Goal: Information Seeking & Learning: Check status

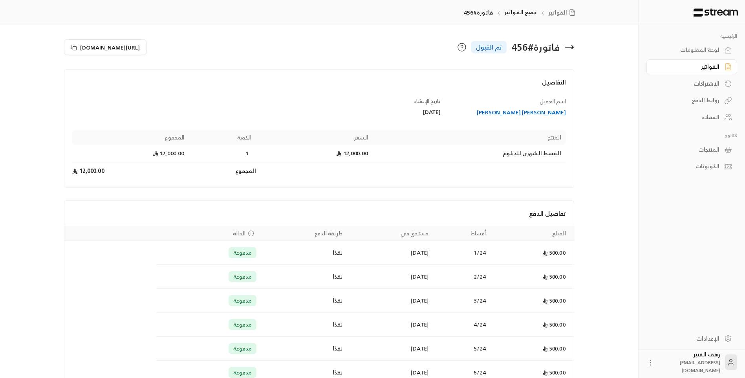
click at [571, 46] on icon at bounding box center [569, 46] width 9 height 9
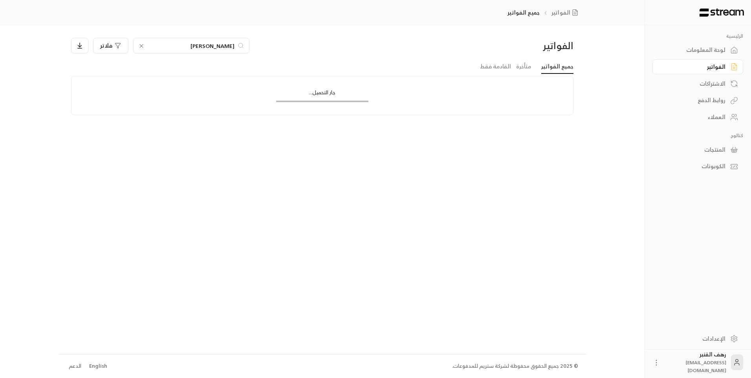
click at [200, 47] on input "[PERSON_NAME]" at bounding box center [191, 45] width 87 height 9
type input "خشادن"
click at [214, 45] on input "خشادن" at bounding box center [191, 45] width 87 height 9
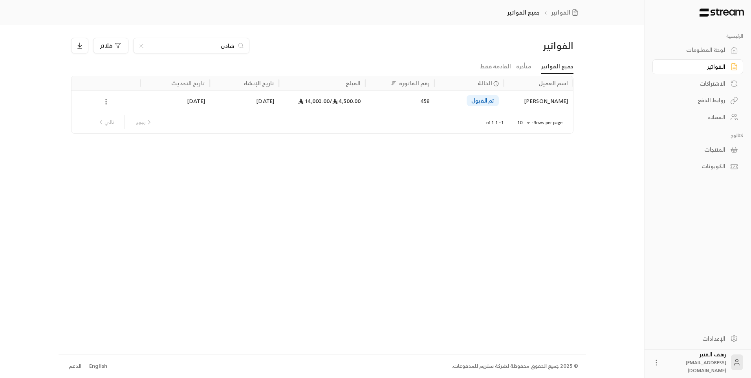
type input "شادن"
click at [508, 99] on div "[PERSON_NAME]" at bounding box center [538, 101] width 60 height 20
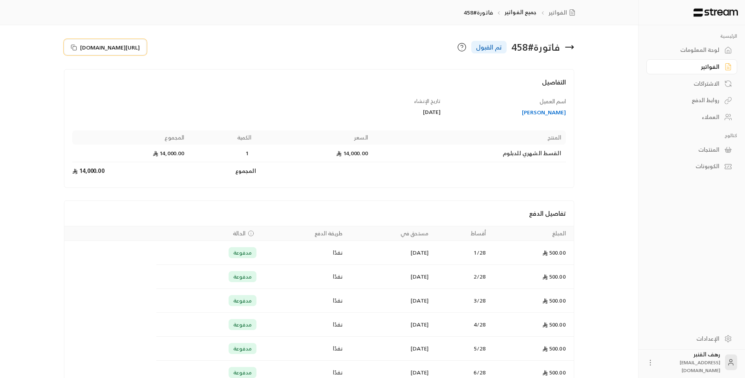
click at [75, 46] on rect at bounding box center [75, 48] width 4 height 4
click at [568, 47] on icon at bounding box center [569, 47] width 8 height 0
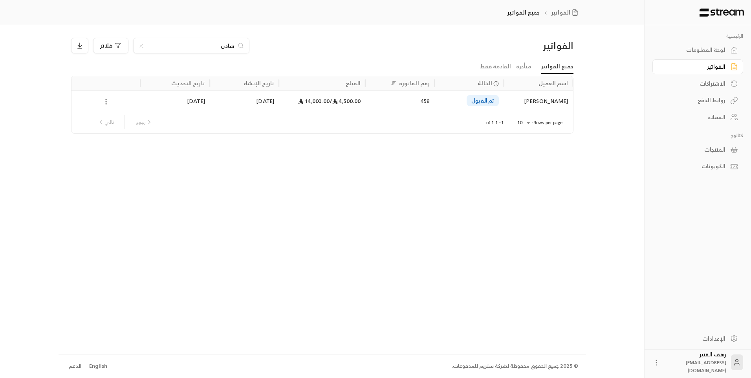
click at [141, 46] on icon at bounding box center [141, 45] width 3 height 3
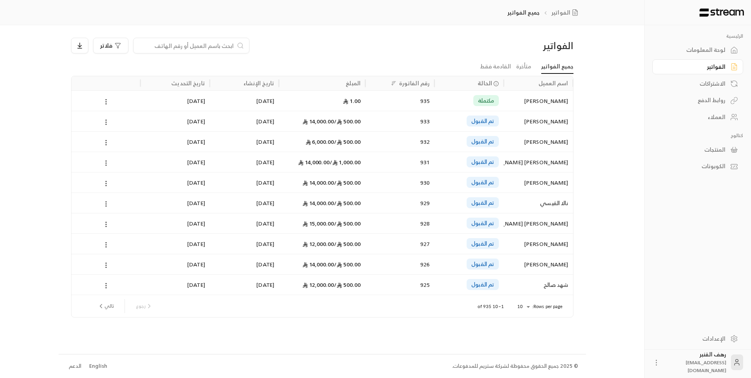
click at [225, 49] on input at bounding box center [186, 45] width 96 height 9
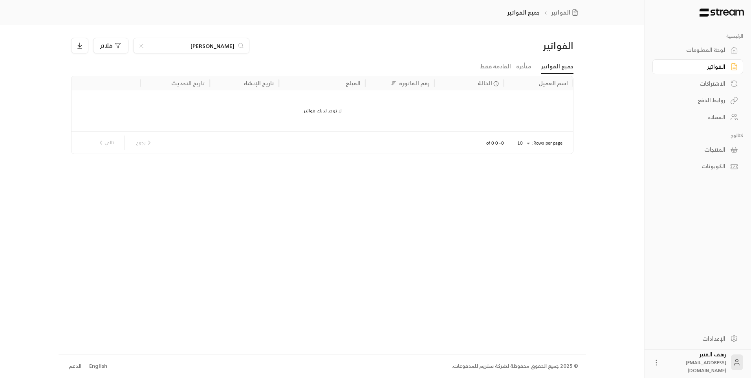
click at [210, 47] on input "[PERSON_NAME]" at bounding box center [191, 45] width 87 height 9
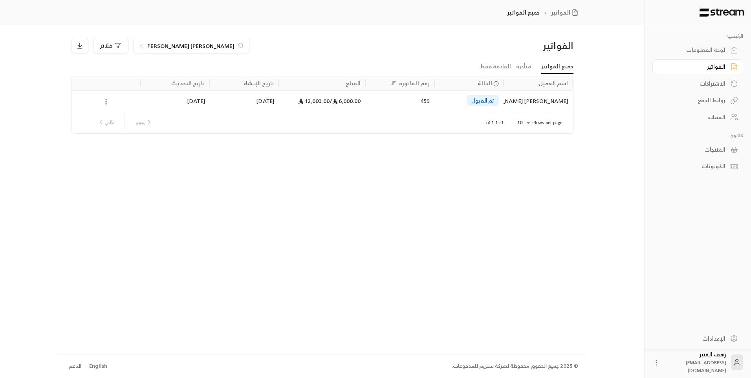
type input "[PERSON_NAME] [PERSON_NAME]"
click at [550, 97] on div "[PERSON_NAME] [PERSON_NAME]" at bounding box center [538, 101] width 60 height 20
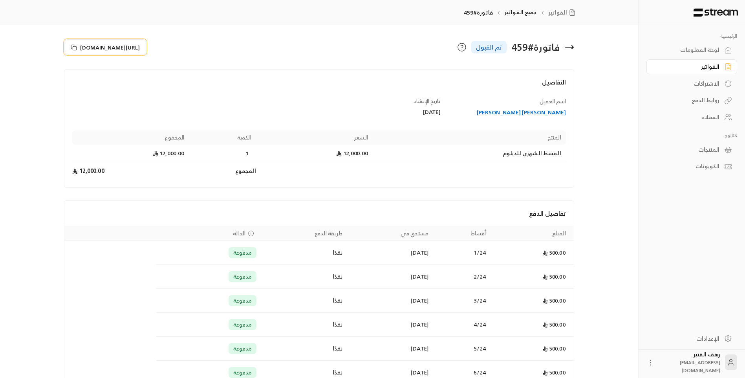
click at [72, 47] on icon at bounding box center [74, 47] width 6 height 6
click at [568, 46] on icon at bounding box center [569, 46] width 9 height 9
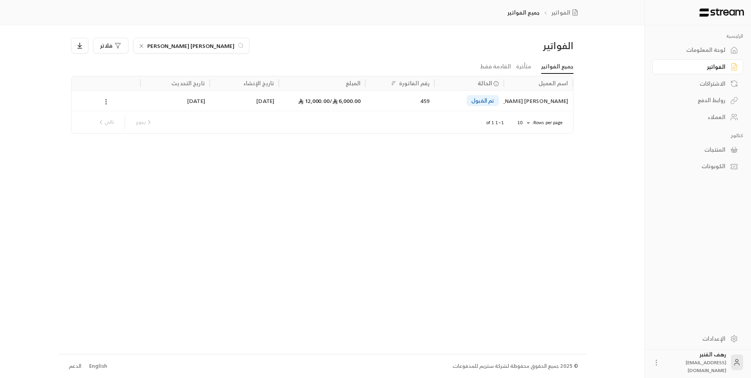
click at [141, 45] on icon at bounding box center [141, 46] width 6 height 6
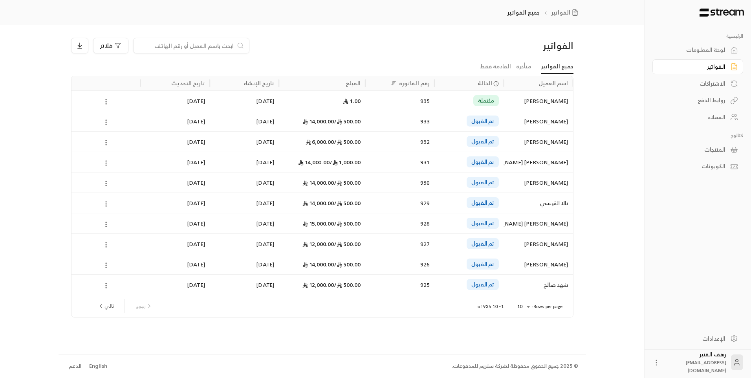
click at [217, 48] on input at bounding box center [186, 45] width 96 height 9
click at [189, 47] on input at bounding box center [186, 45] width 96 height 9
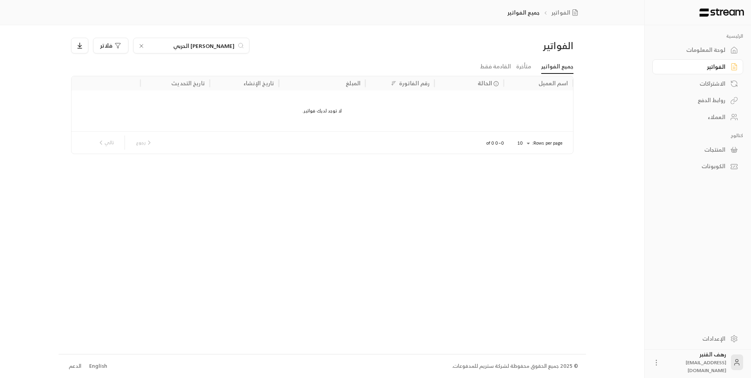
type input "[PERSON_NAME] الحربي"
click at [142, 46] on icon at bounding box center [141, 46] width 6 height 6
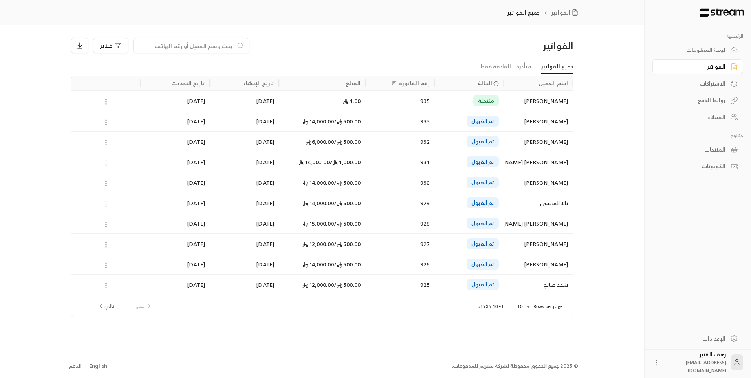
click at [194, 47] on input at bounding box center [186, 45] width 96 height 9
paste input "551664585"
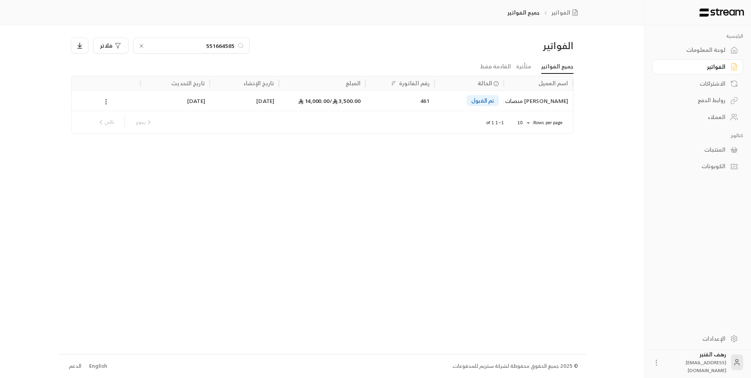
type input "551664585"
click at [538, 99] on div "[PERSON_NAME] منصات [PERSON_NAME]" at bounding box center [538, 101] width 60 height 20
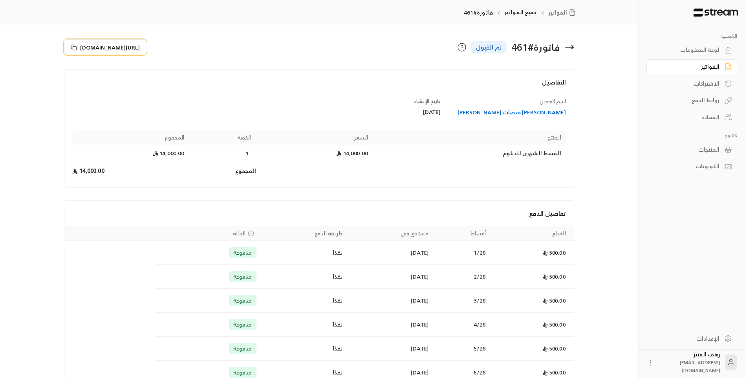
click at [73, 44] on icon at bounding box center [74, 47] width 6 height 6
click at [571, 47] on icon at bounding box center [569, 47] width 8 height 0
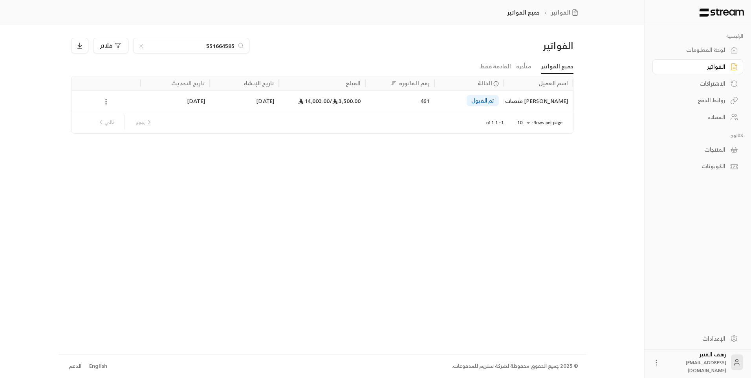
click at [174, 44] on input "551664585" at bounding box center [191, 45] width 87 height 9
type input "0565600007"
click at [210, 45] on input "0565600007" at bounding box center [191, 45] width 87 height 9
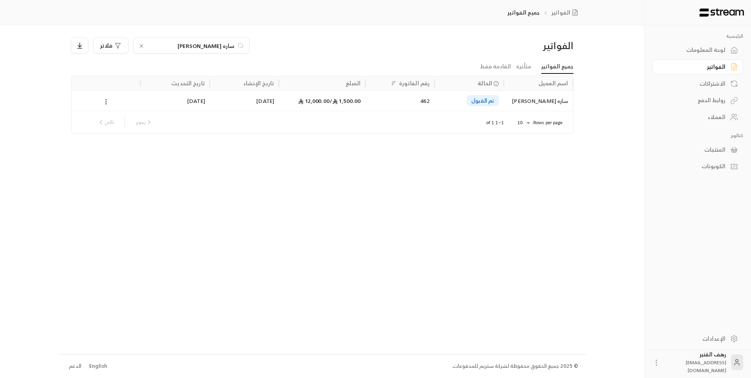
type input "ساره [PERSON_NAME]"
click at [530, 94] on div "ساره [PERSON_NAME]" at bounding box center [538, 101] width 60 height 20
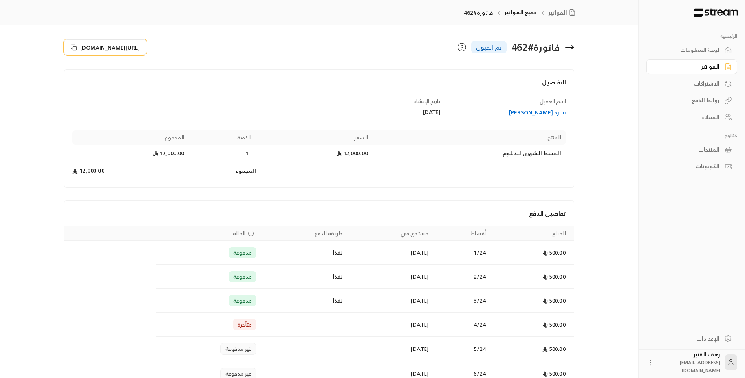
click at [95, 46] on span "[URL][DOMAIN_NAME]" at bounding box center [110, 47] width 60 height 8
click at [568, 48] on icon at bounding box center [569, 46] width 9 height 9
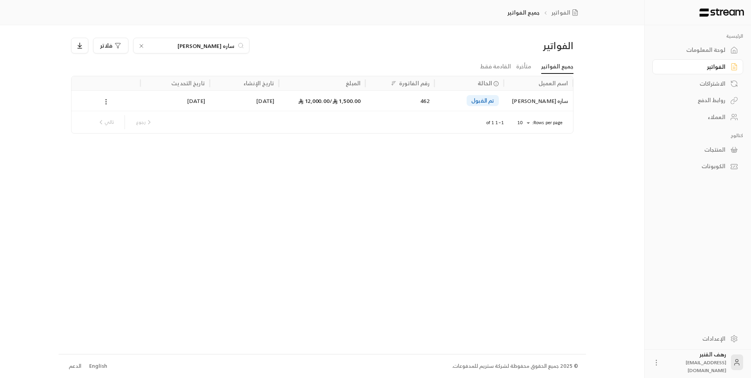
click at [141, 44] on icon at bounding box center [141, 46] width 6 height 6
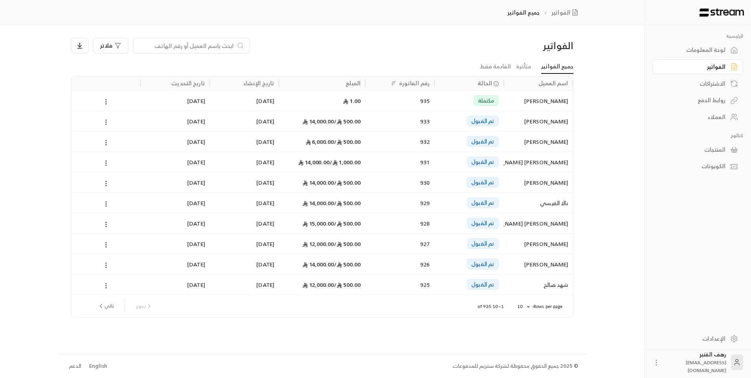
click at [192, 38] on div at bounding box center [191, 46] width 116 height 16
click at [194, 42] on input at bounding box center [186, 45] width 96 height 9
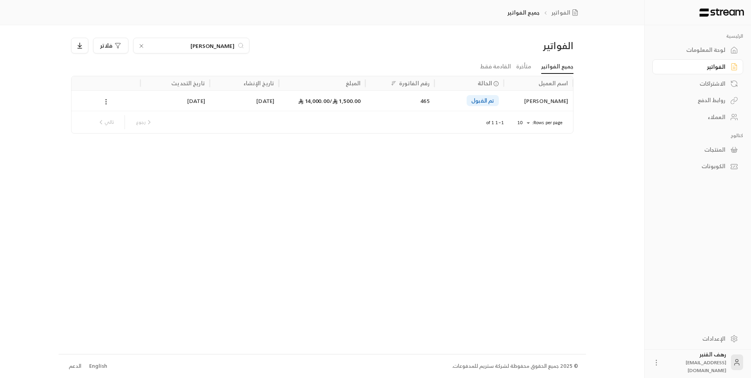
type input "[PERSON_NAME]"
click at [468, 95] on div "تم القبول" at bounding box center [483, 100] width 32 height 11
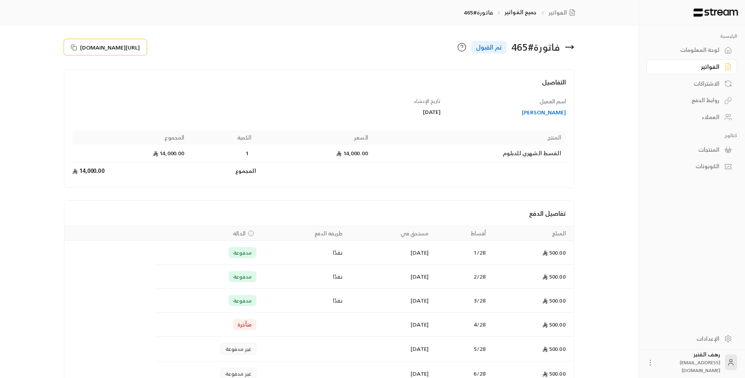
click at [121, 48] on span "[URL][DOMAIN_NAME]" at bounding box center [110, 47] width 60 height 8
click at [569, 46] on icon at bounding box center [569, 46] width 9 height 9
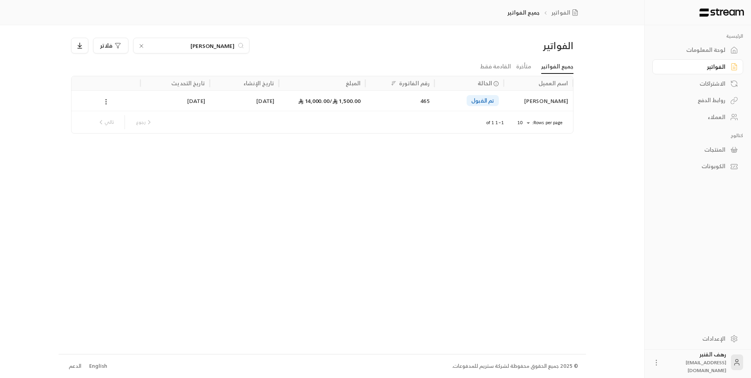
click at [137, 44] on div "[PERSON_NAME]" at bounding box center [191, 46] width 116 height 16
click at [142, 45] on icon at bounding box center [141, 45] width 3 height 3
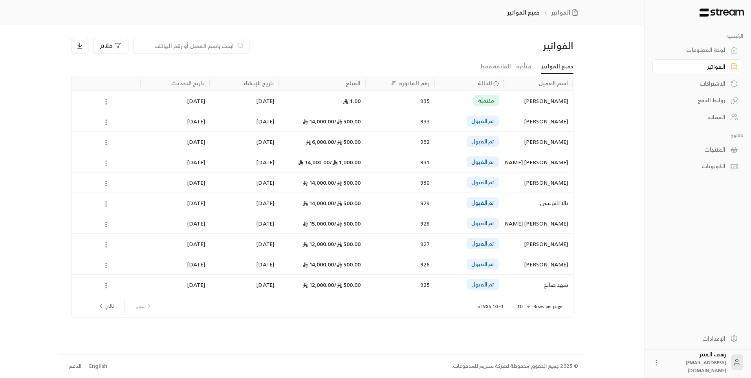
click at [215, 44] on input at bounding box center [186, 45] width 96 height 9
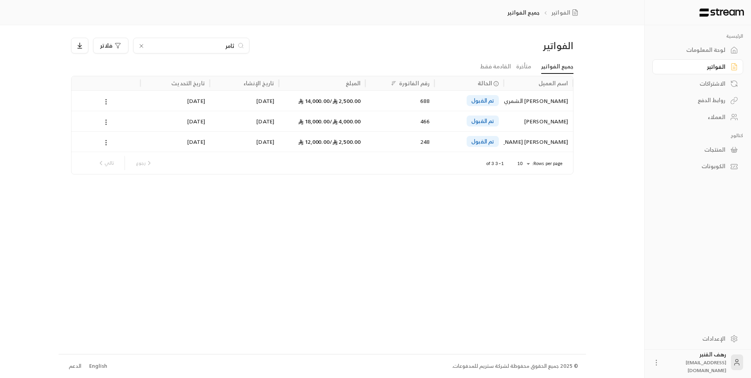
type input "ثامر"
click at [514, 120] on div "[PERSON_NAME]" at bounding box center [538, 121] width 60 height 20
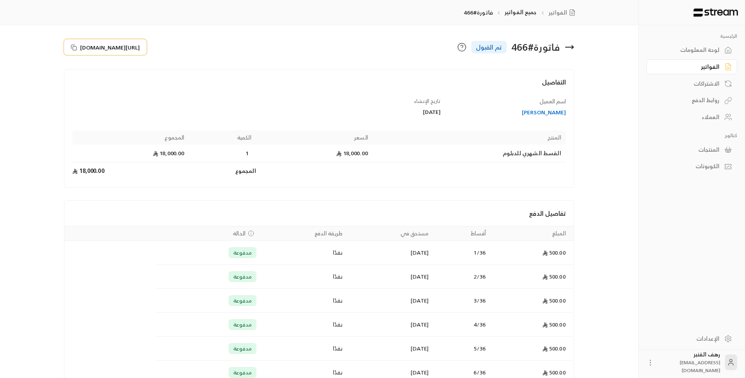
click at [70, 44] on button "[URL][DOMAIN_NAME]" at bounding box center [105, 47] width 82 height 16
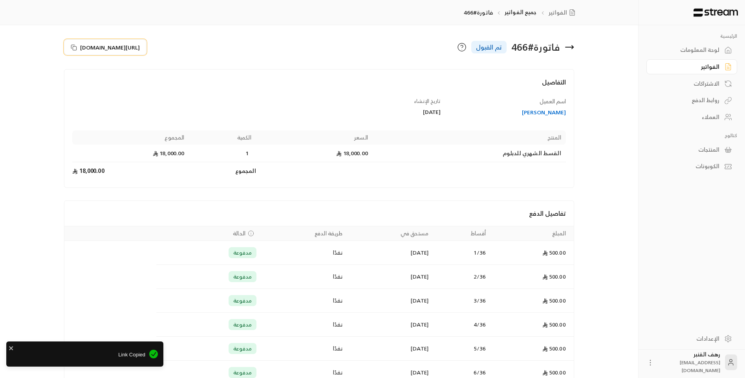
click at [74, 47] on icon at bounding box center [74, 47] width 6 height 6
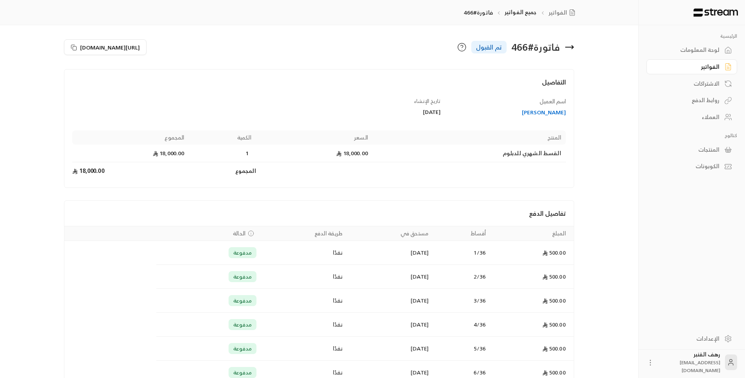
click at [574, 48] on div "فاتورة # 466 تم القبول" at bounding box center [448, 47] width 259 height 19
click at [569, 46] on icon at bounding box center [569, 46] width 9 height 9
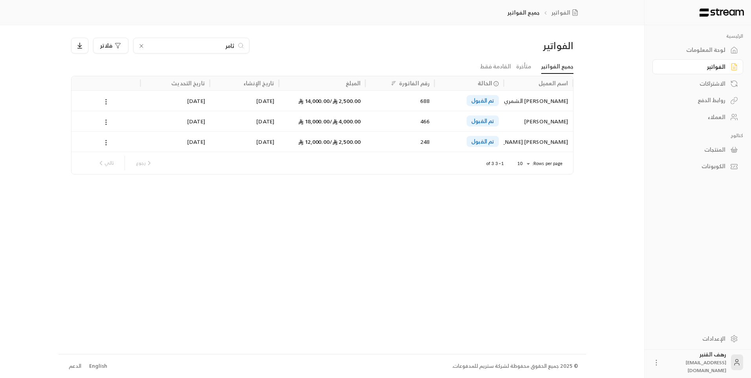
click at [551, 122] on div "[PERSON_NAME]" at bounding box center [538, 121] width 60 height 20
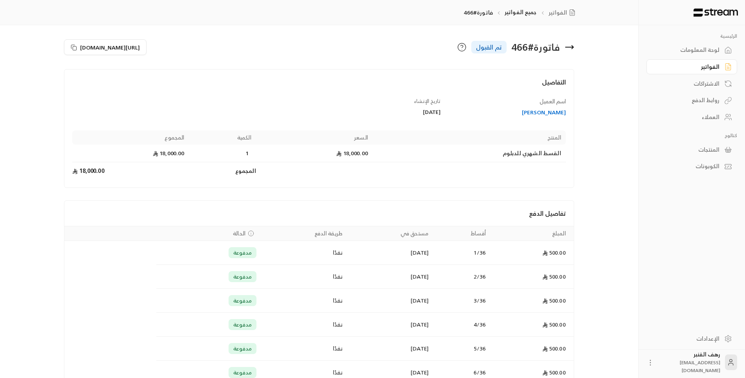
click at [704, 84] on div "الاشتراكات" at bounding box center [687, 84] width 63 height 8
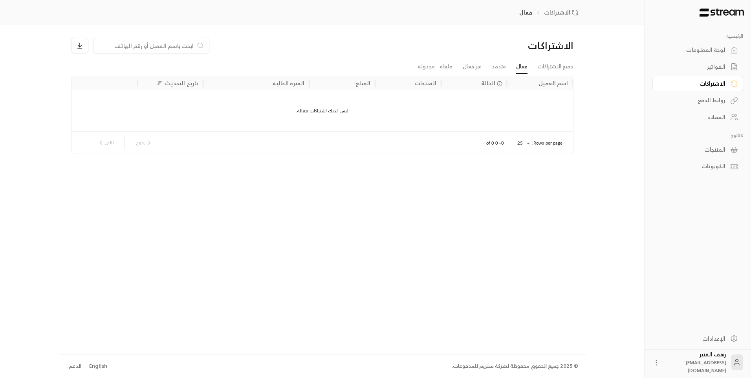
click at [150, 45] on input at bounding box center [146, 45] width 96 height 9
click at [174, 46] on input "[PERSON_NAME]" at bounding box center [151, 45] width 87 height 9
type input "[PERSON_NAME] [PERSON_NAME]"
click at [716, 42] on link "لوحة المعلومات" at bounding box center [697, 49] width 91 height 15
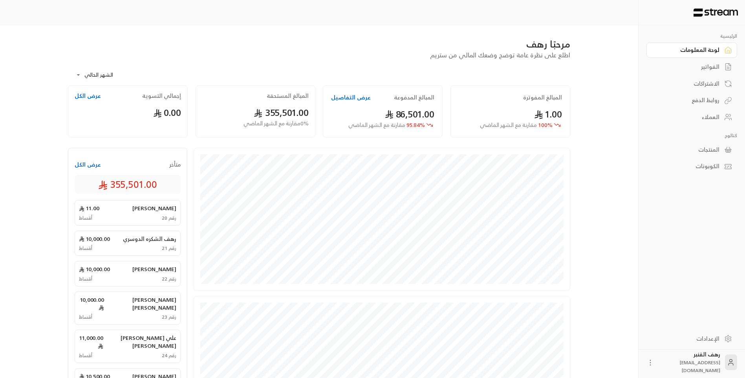
click at [708, 80] on div "الاشتراكات" at bounding box center [687, 84] width 63 height 8
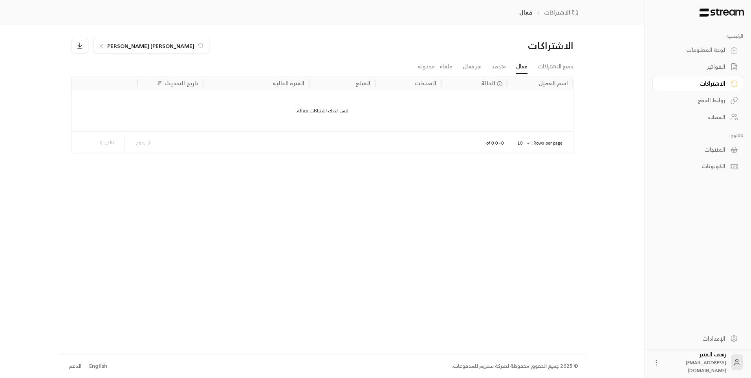
click at [707, 63] on div "الفواتير" at bounding box center [693, 67] width 63 height 8
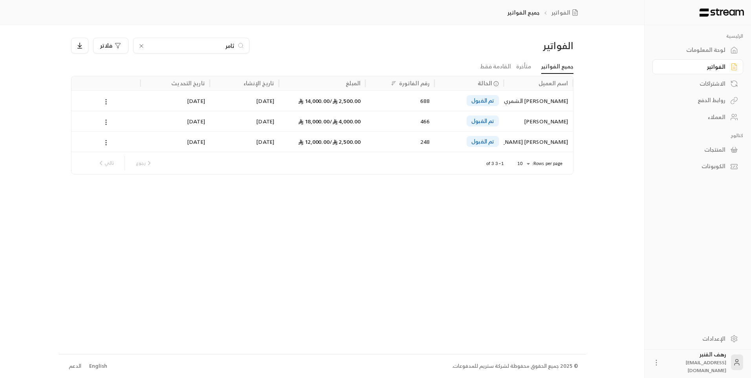
click at [536, 117] on div "[PERSON_NAME]" at bounding box center [538, 121] width 60 height 20
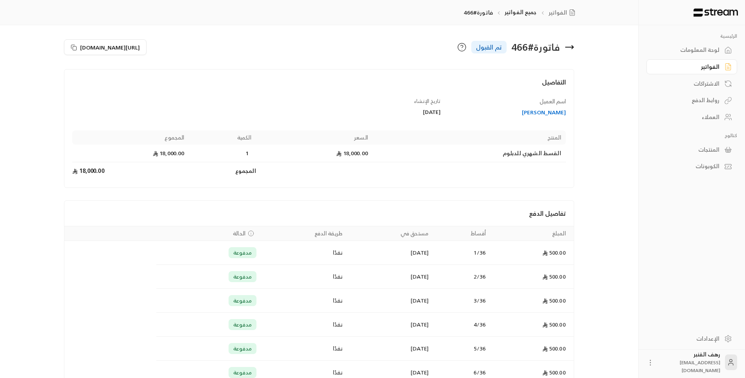
click at [548, 110] on div "[PERSON_NAME]" at bounding box center [507, 112] width 118 height 8
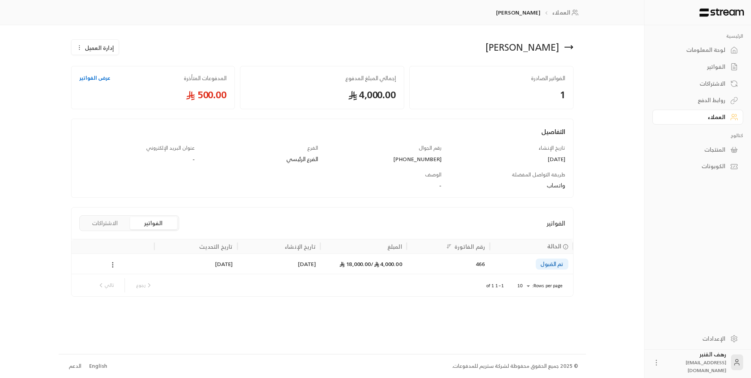
click at [101, 218] on button "الاشتراكات" at bounding box center [104, 223] width 47 height 13
click at [138, 218] on button "الفواتير" at bounding box center [153, 223] width 47 height 13
click at [112, 264] on icon at bounding box center [112, 264] width 7 height 7
click at [114, 283] on li "عرض" at bounding box center [122, 285] width 20 height 14
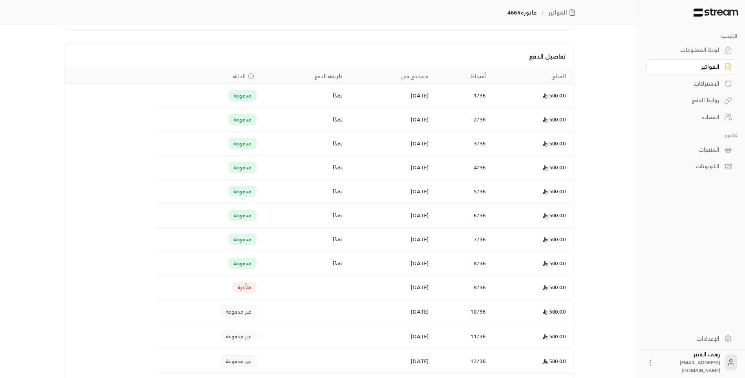
scroll to position [118, 0]
